Goal: Task Accomplishment & Management: Use online tool/utility

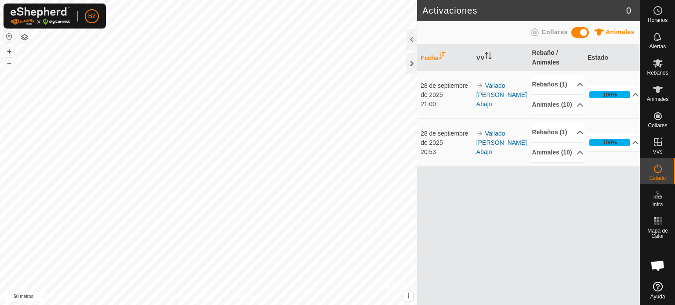
scroll to position [165, 0]
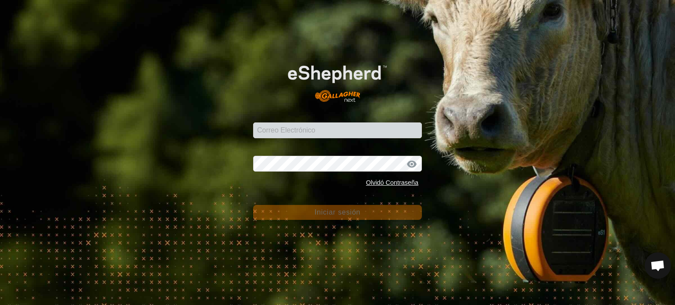
scroll to position [165, 0]
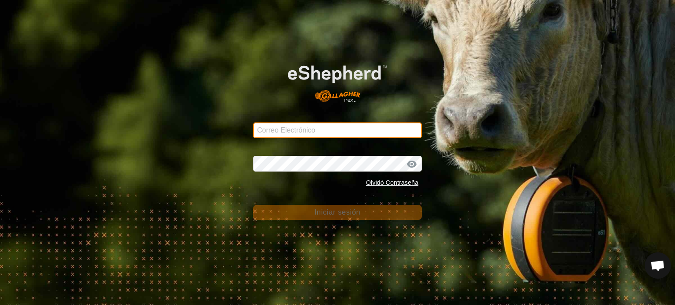
type input "[PERSON_NAME][EMAIL_ADDRESS][DOMAIN_NAME]"
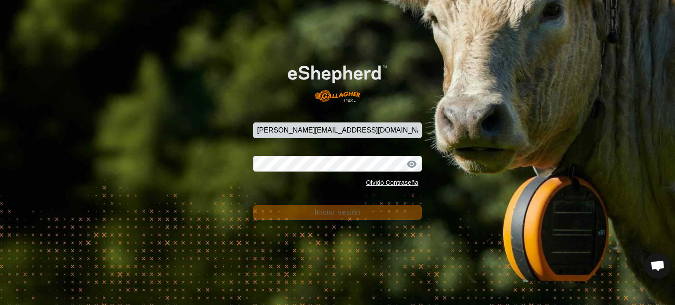
click at [336, 214] on font "Iniciar sesión" at bounding box center [338, 212] width 46 height 7
